Goal: Find specific page/section: Find specific page/section

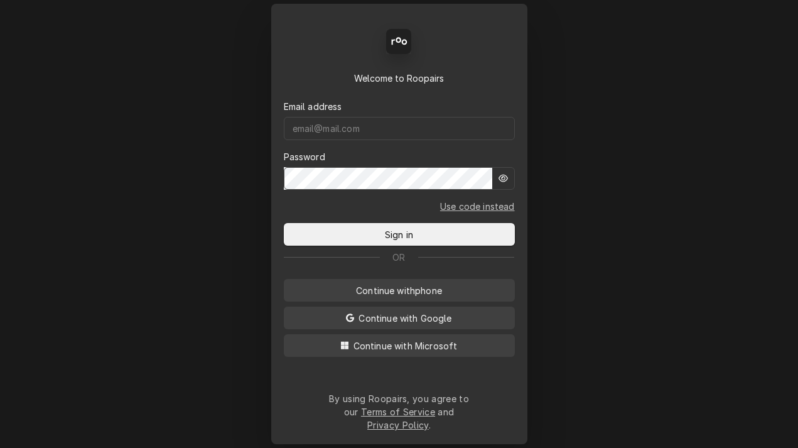
type input "[DOMAIN_NAME][EMAIL_ADDRESS][DOMAIN_NAME]"
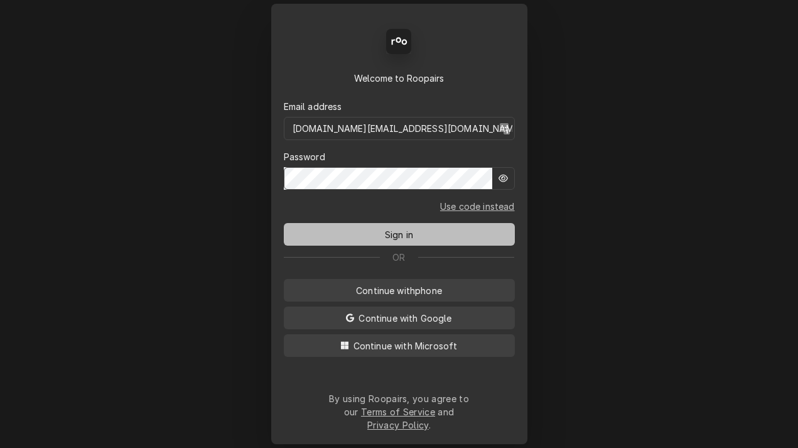
click at [389, 228] on button "Sign in" at bounding box center [399, 234] width 231 height 23
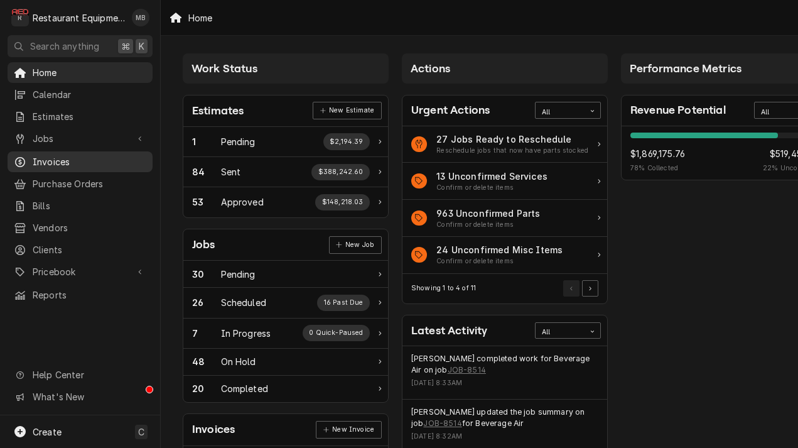
click at [85, 155] on span "Invoices" at bounding box center [90, 161] width 114 height 13
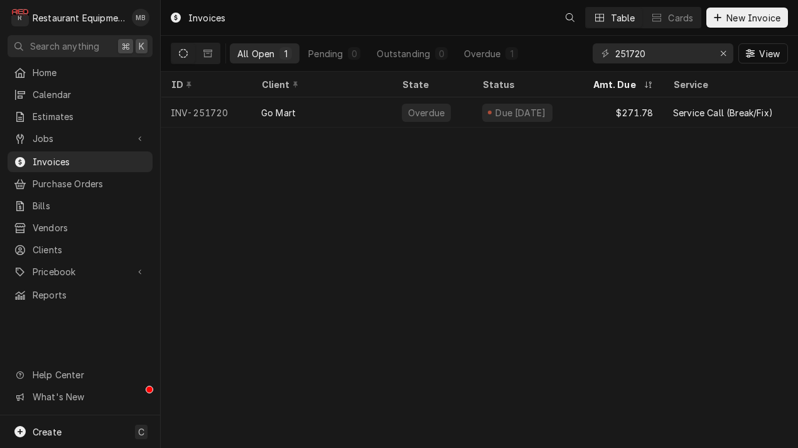
click at [670, 63] on div "251720 View" at bounding box center [690, 53] width 195 height 35
click at [673, 60] on input "251720" at bounding box center [662, 53] width 94 height 20
paste input ":252249"
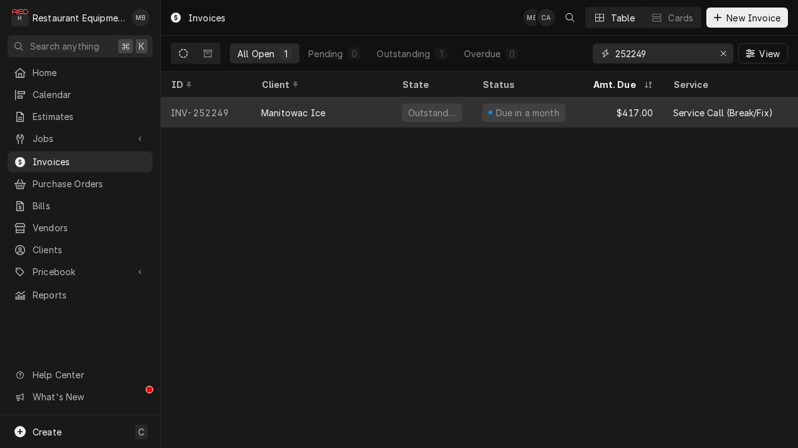
type input "252249"
click at [350, 117] on div "Manitowac Ice" at bounding box center [321, 112] width 141 height 30
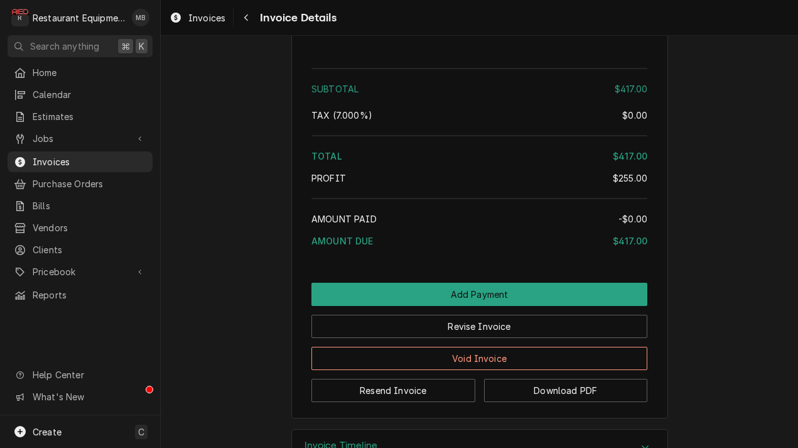
scroll to position [3049, 0]
